Goal: Transaction & Acquisition: Purchase product/service

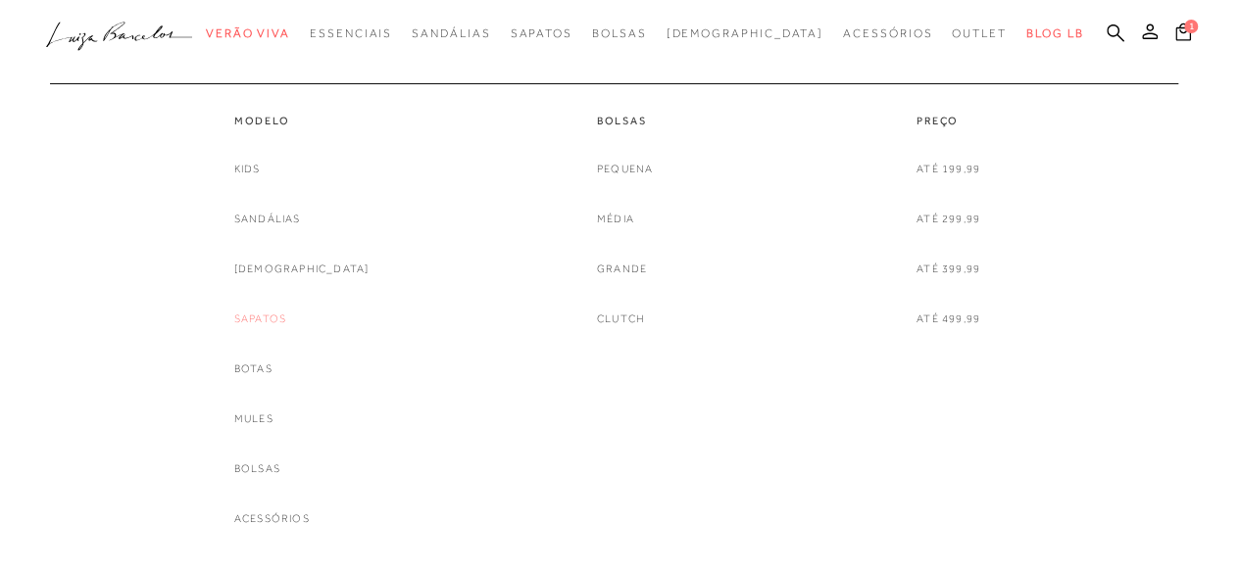
click at [286, 321] on link "Sapatos" at bounding box center [260, 319] width 52 height 21
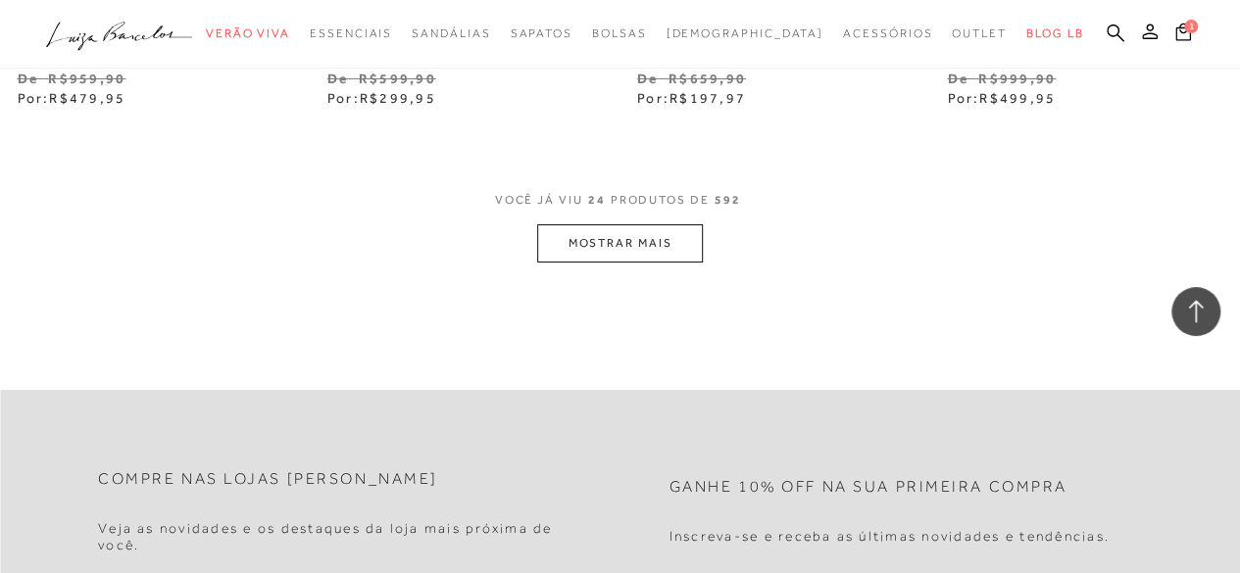
scroll to position [3688, 0]
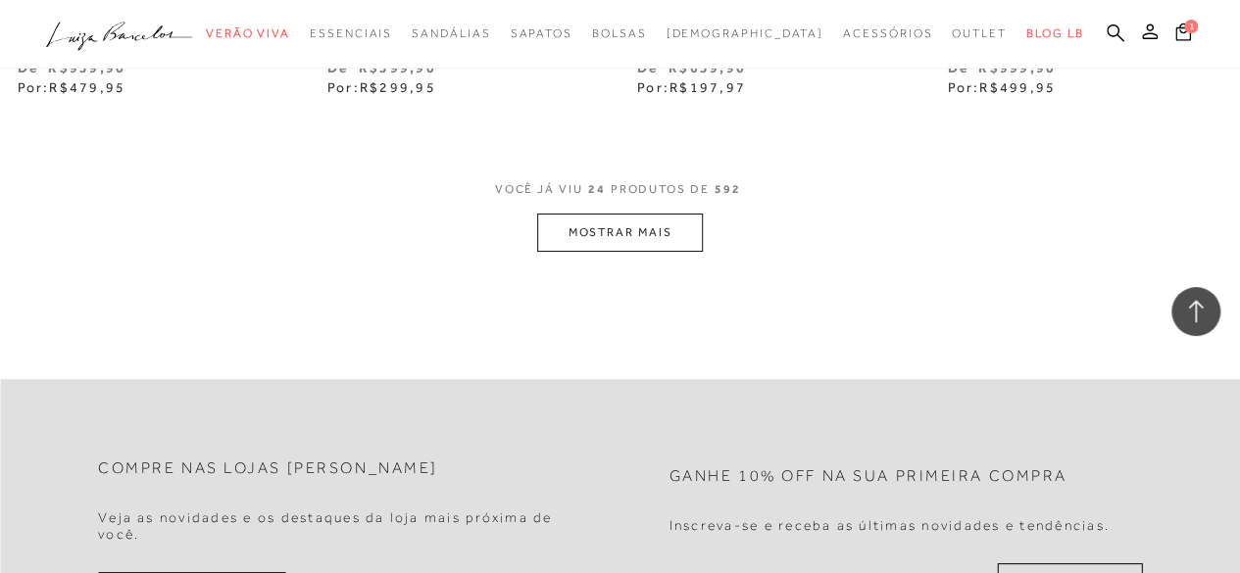
click at [622, 238] on button "MOSTRAR MAIS" at bounding box center [619, 233] width 165 height 38
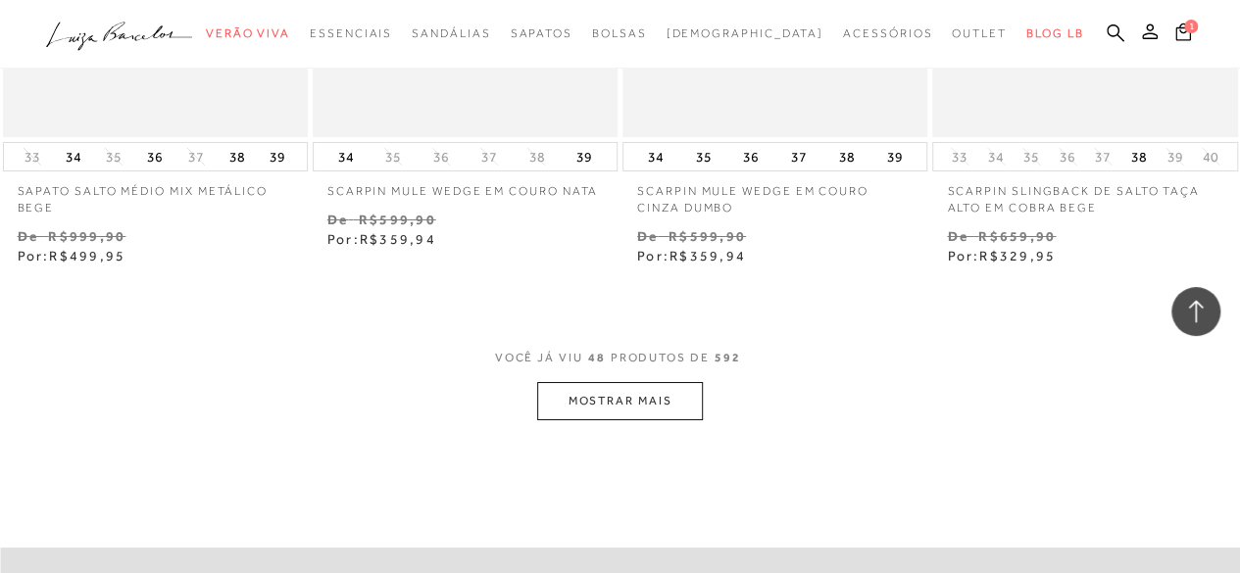
scroll to position [7217, 0]
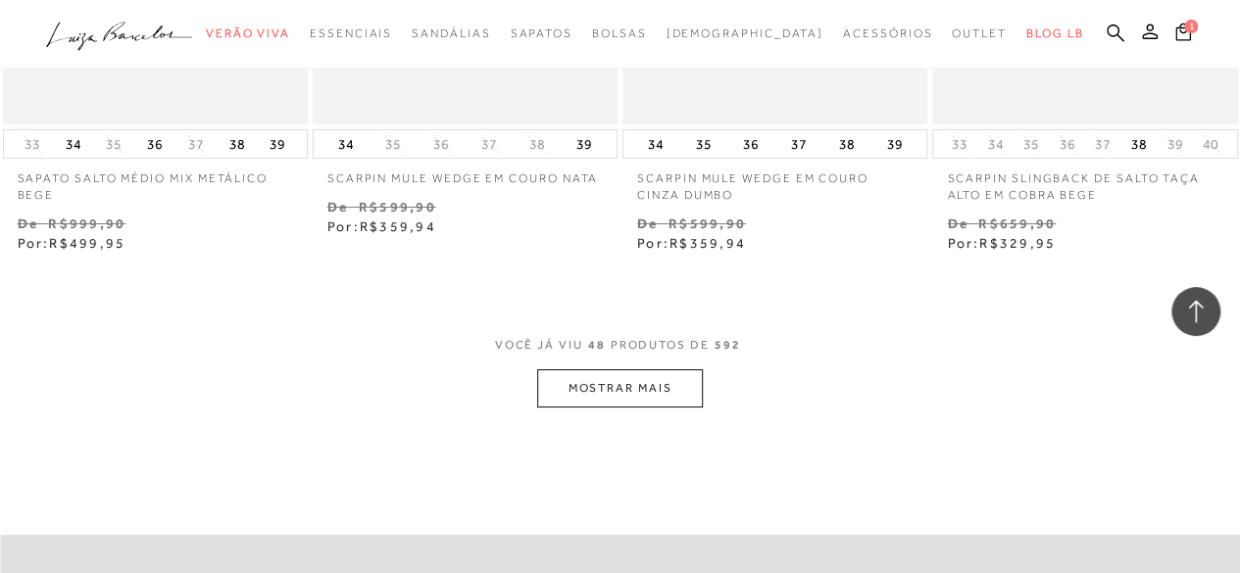
click at [646, 370] on button "MOSTRAR MAIS" at bounding box center [619, 389] width 165 height 38
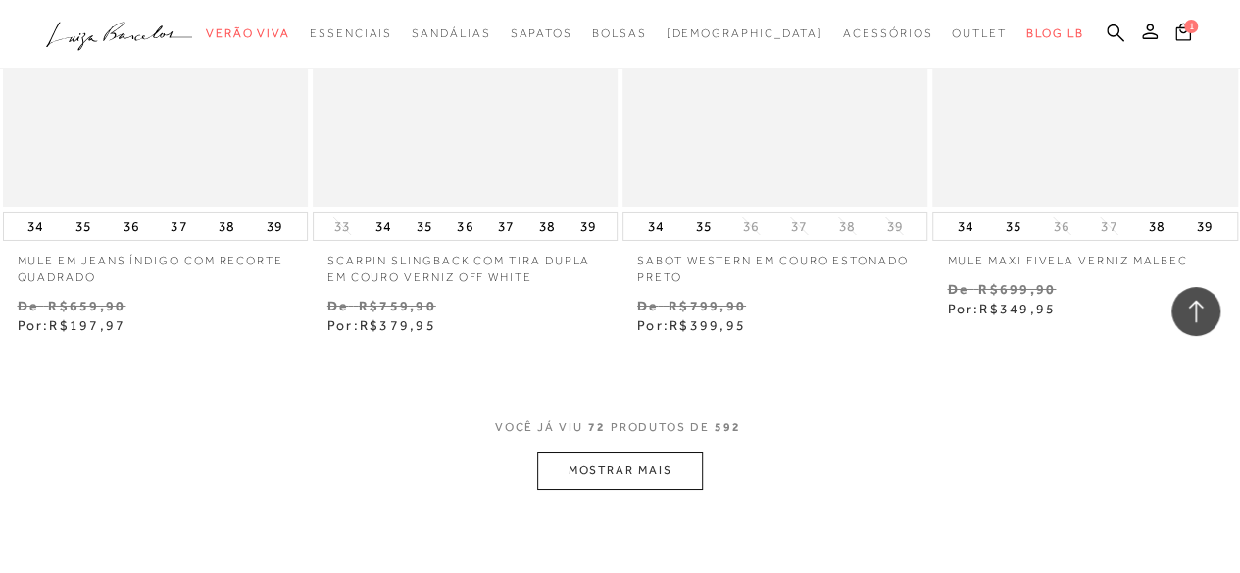
scroll to position [10844, 0]
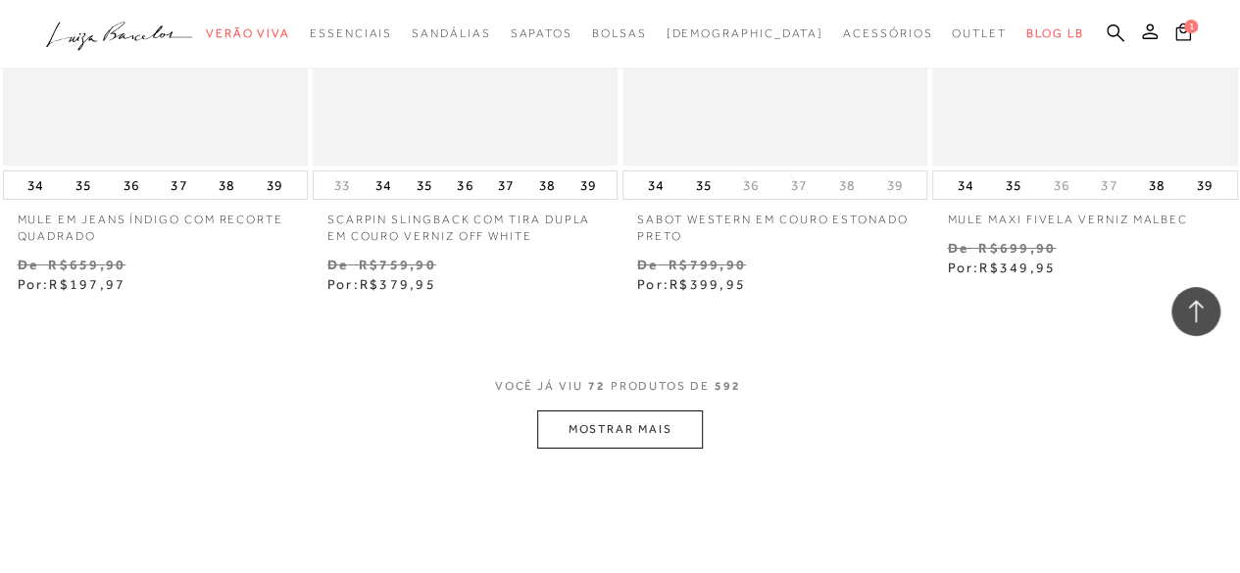
click at [637, 411] on button "MOSTRAR MAIS" at bounding box center [619, 430] width 165 height 38
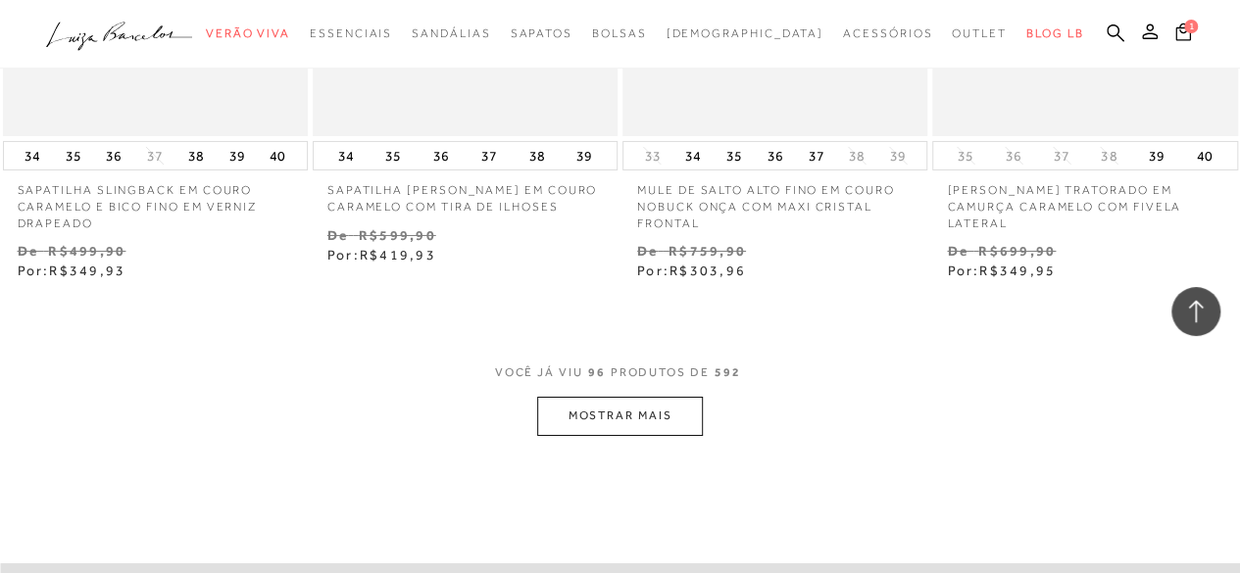
scroll to position [14569, 0]
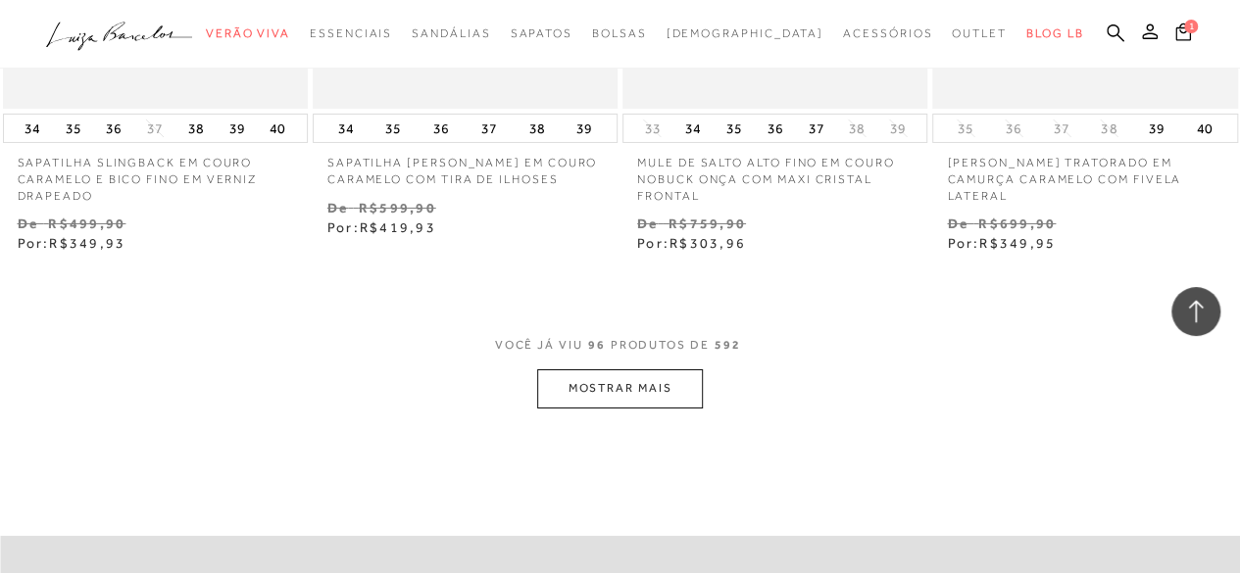
click at [632, 370] on button "MOSTRAR MAIS" at bounding box center [619, 389] width 165 height 38
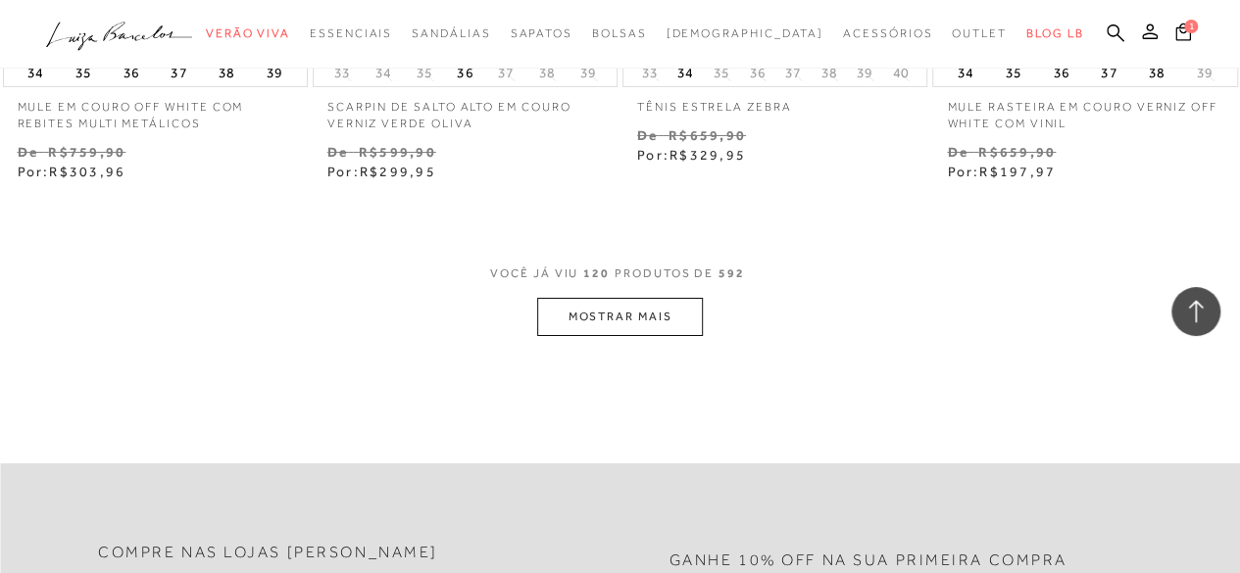
scroll to position [18294, 0]
click at [626, 297] on button "MOSTRAR MAIS" at bounding box center [619, 316] width 165 height 38
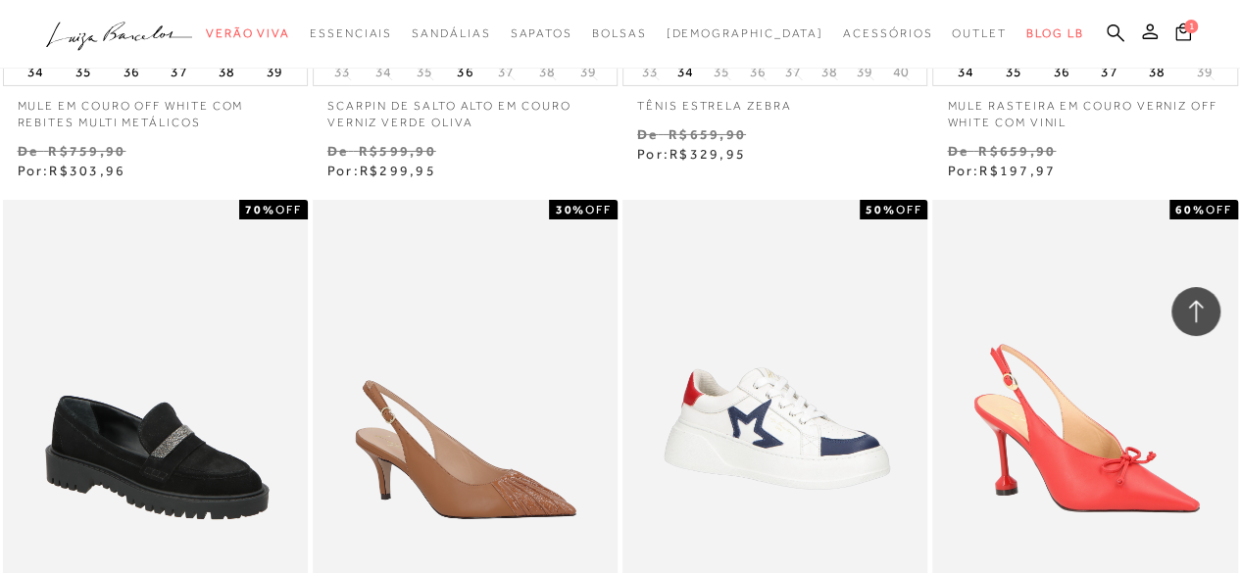
click at [110, 35] on icon ".a{fill-rule:evenodd;}" at bounding box center [119, 36] width 147 height 41
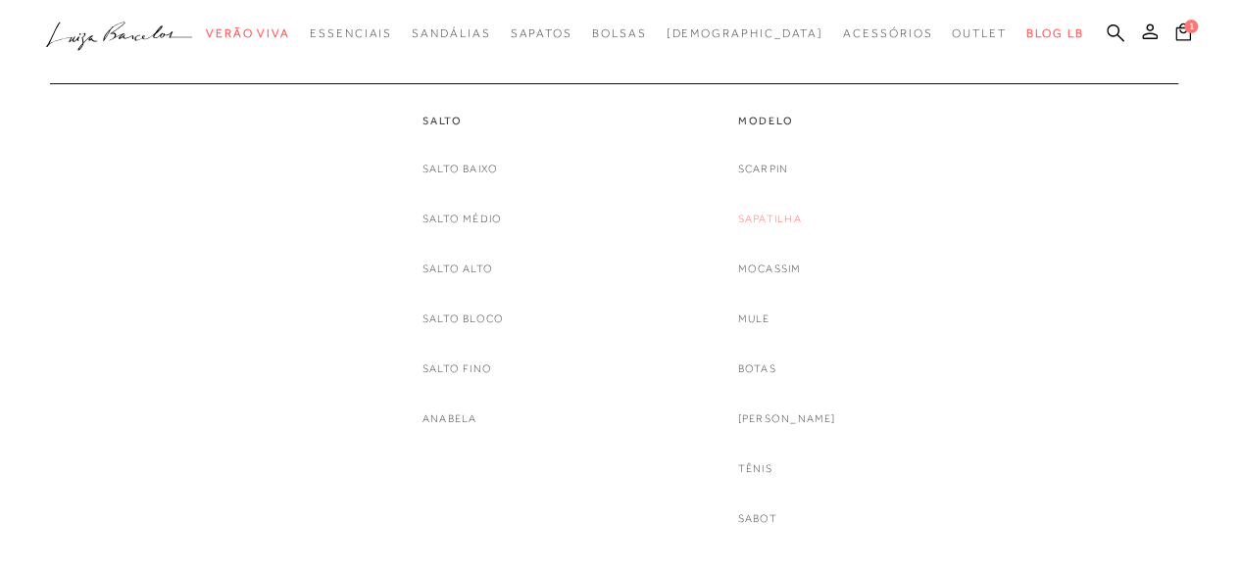
click at [784, 212] on link "Sapatilha" at bounding box center [770, 219] width 64 height 21
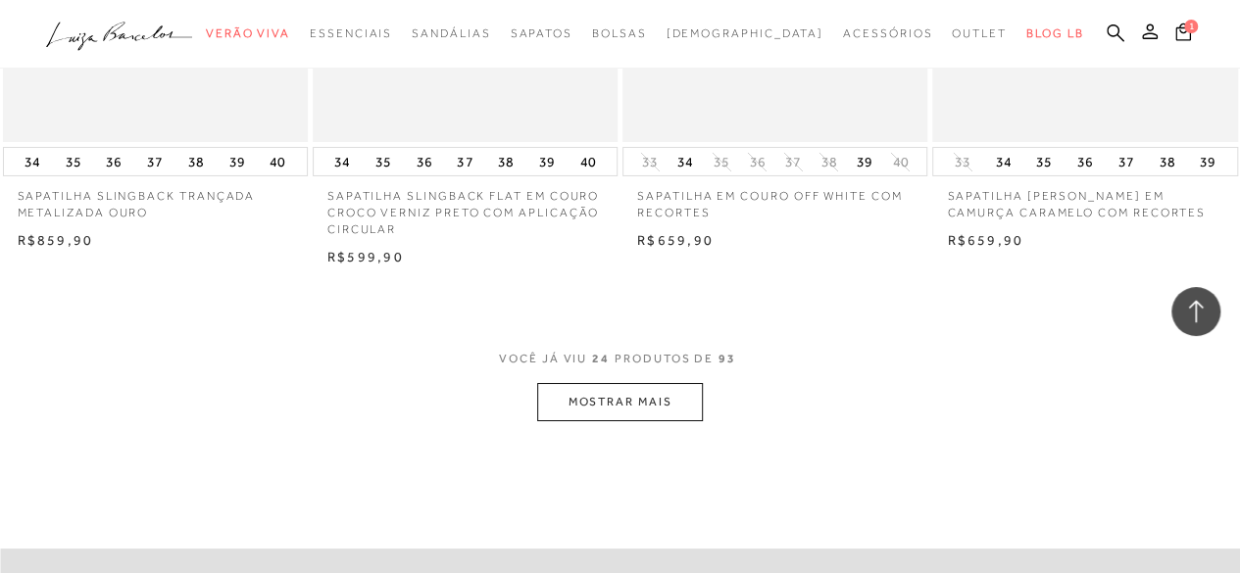
scroll to position [3431, 0]
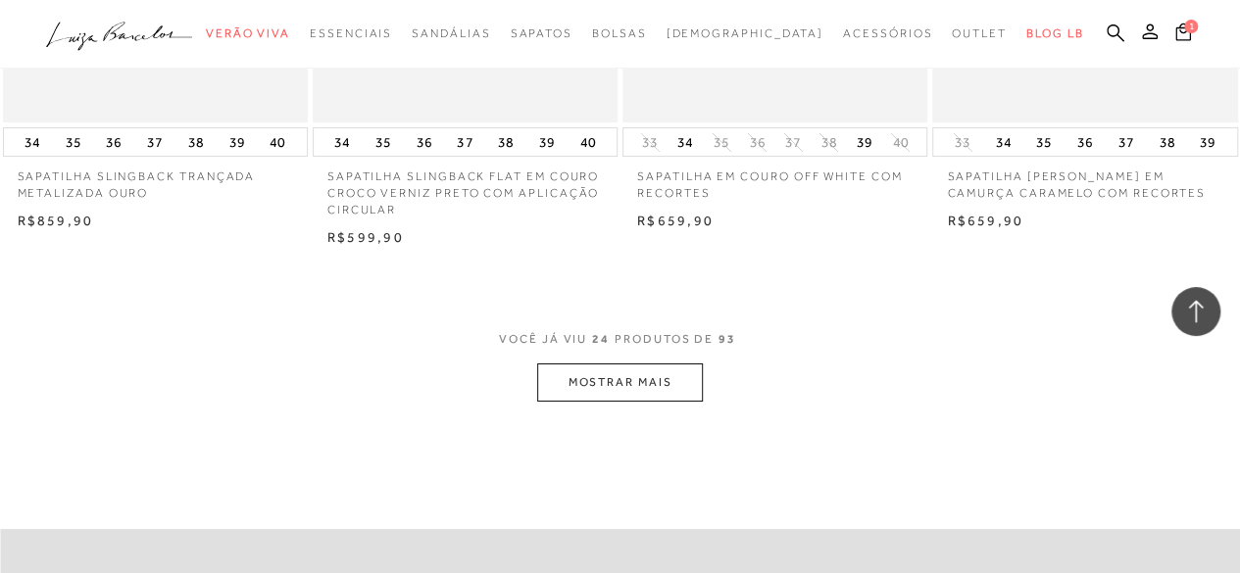
click at [646, 377] on button "MOSTRAR MAIS" at bounding box center [619, 383] width 165 height 38
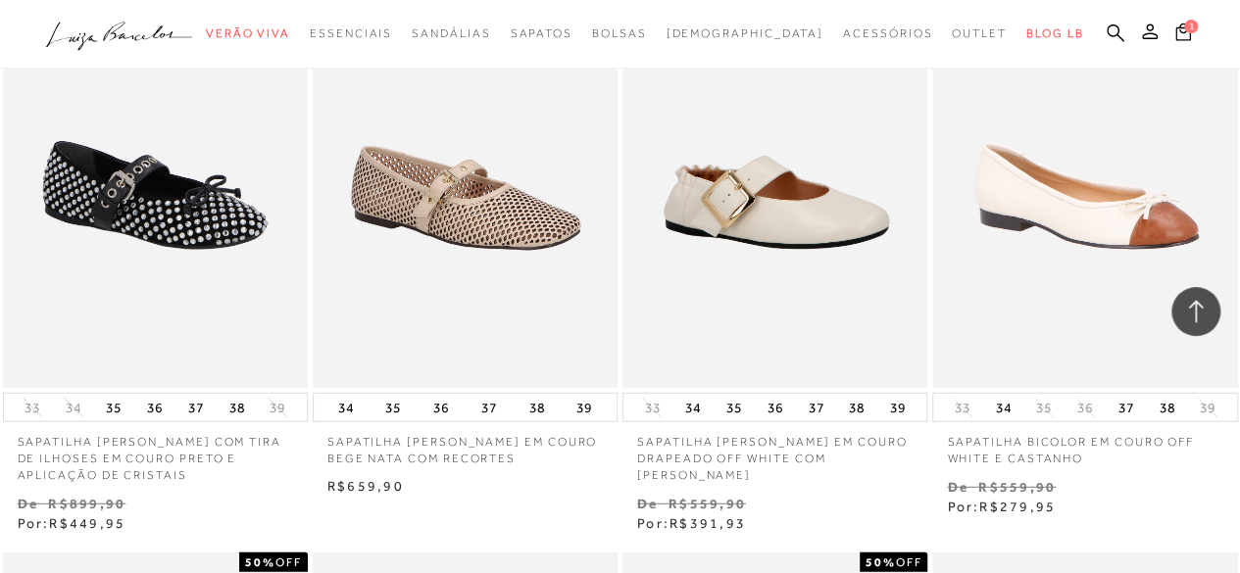
scroll to position [6176, 0]
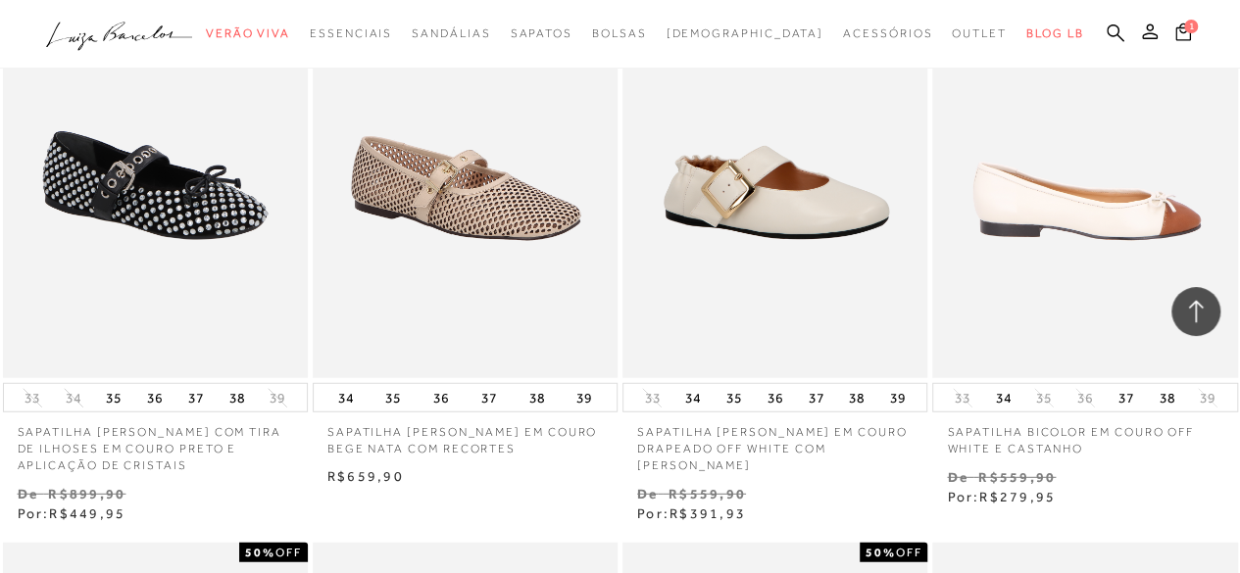
click at [1073, 209] on img at bounding box center [1085, 150] width 303 height 458
